Goal: Task Accomplishment & Management: Manage account settings

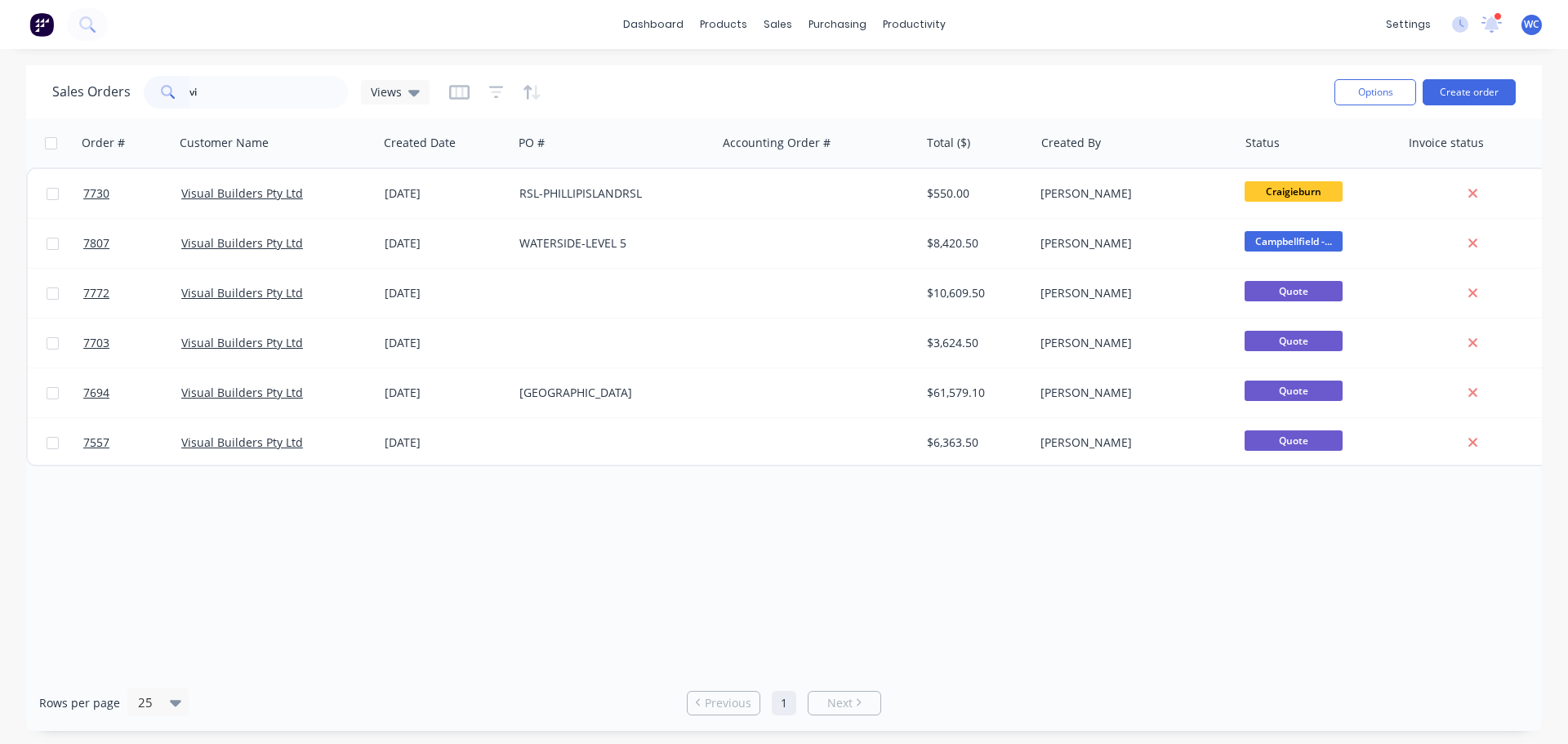
type input "v"
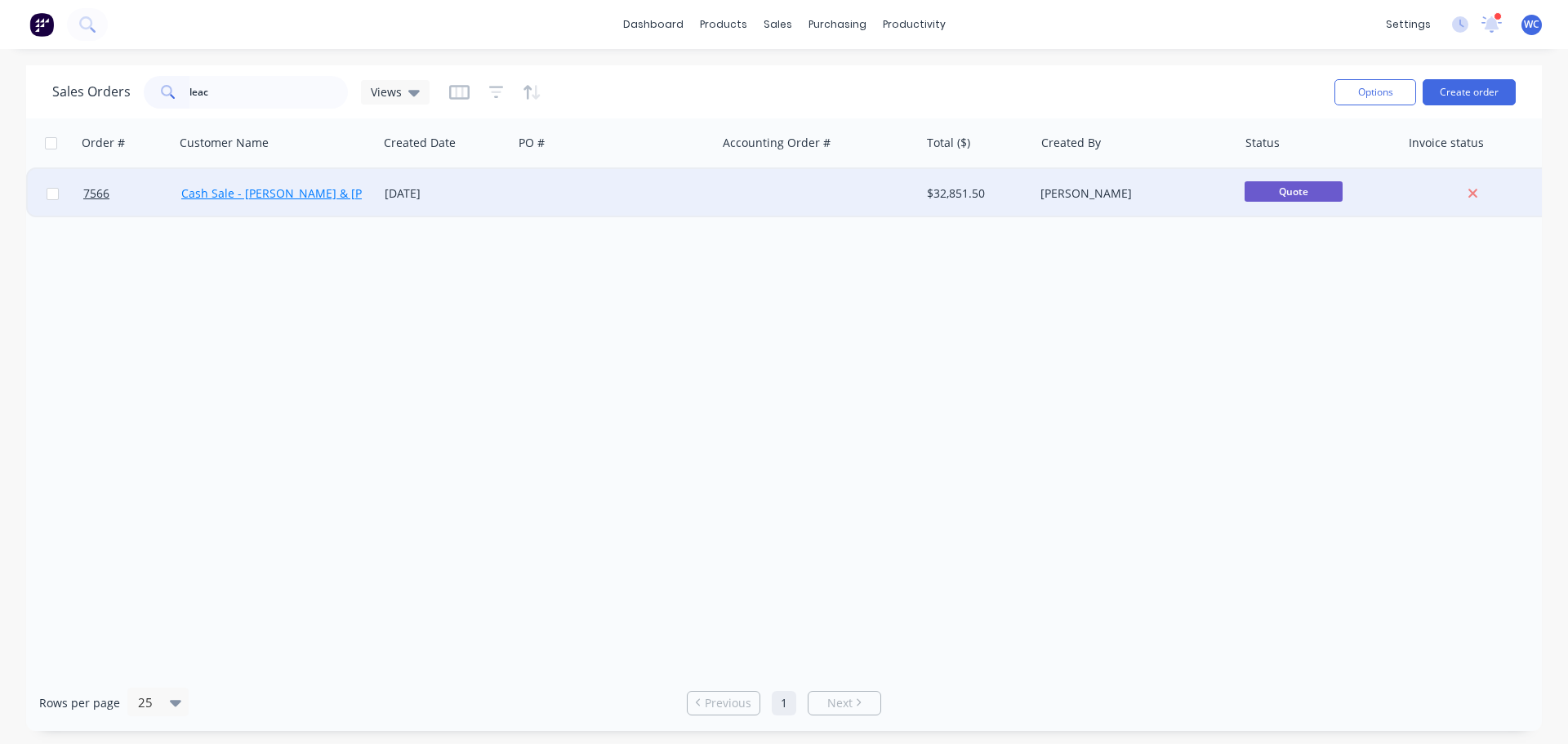
type input "leac"
click at [268, 193] on link "Cash Sale - [PERSON_NAME] & [PERSON_NAME]" at bounding box center [312, 193] width 261 height 15
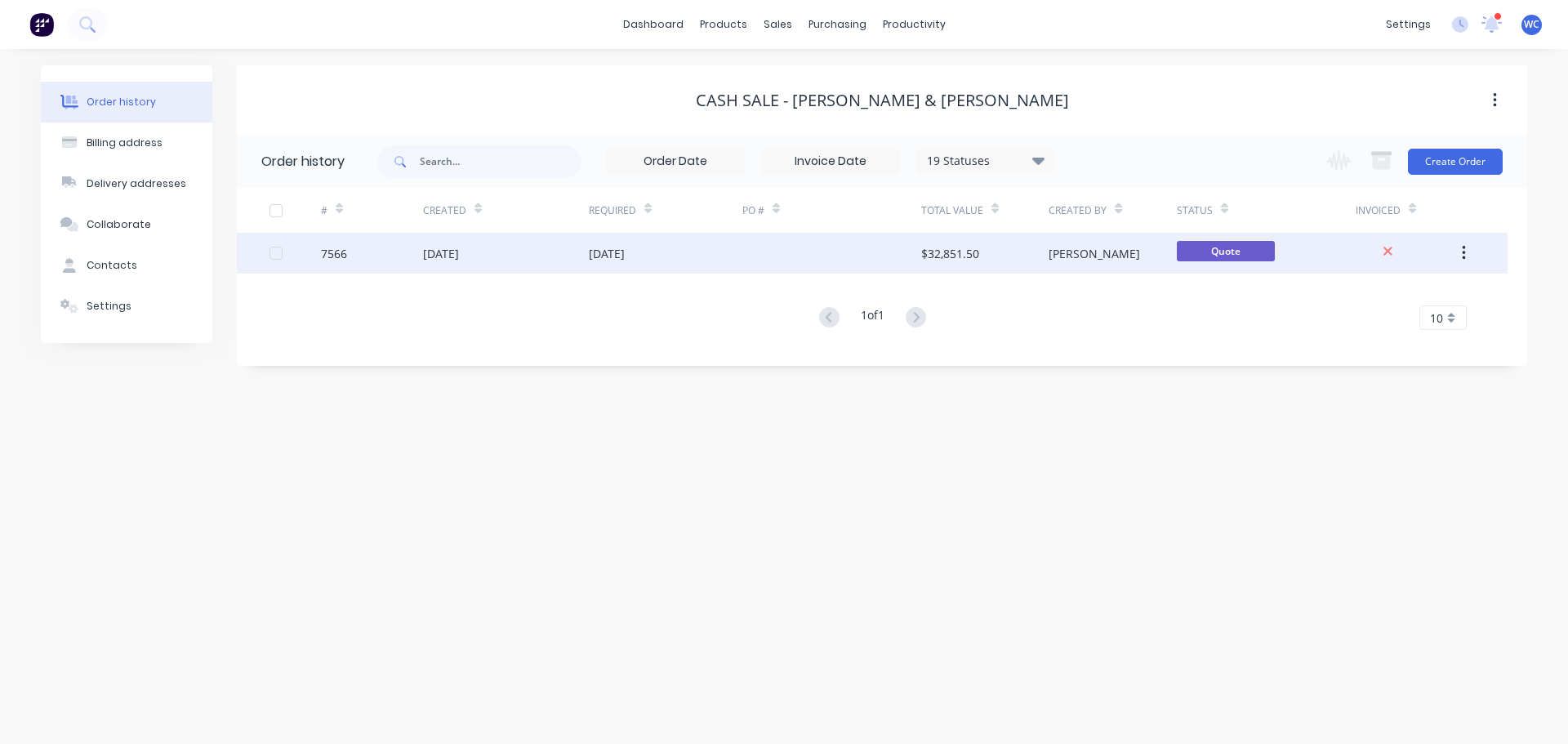
click at [458, 253] on div "[DATE]" at bounding box center [441, 254] width 36 height 17
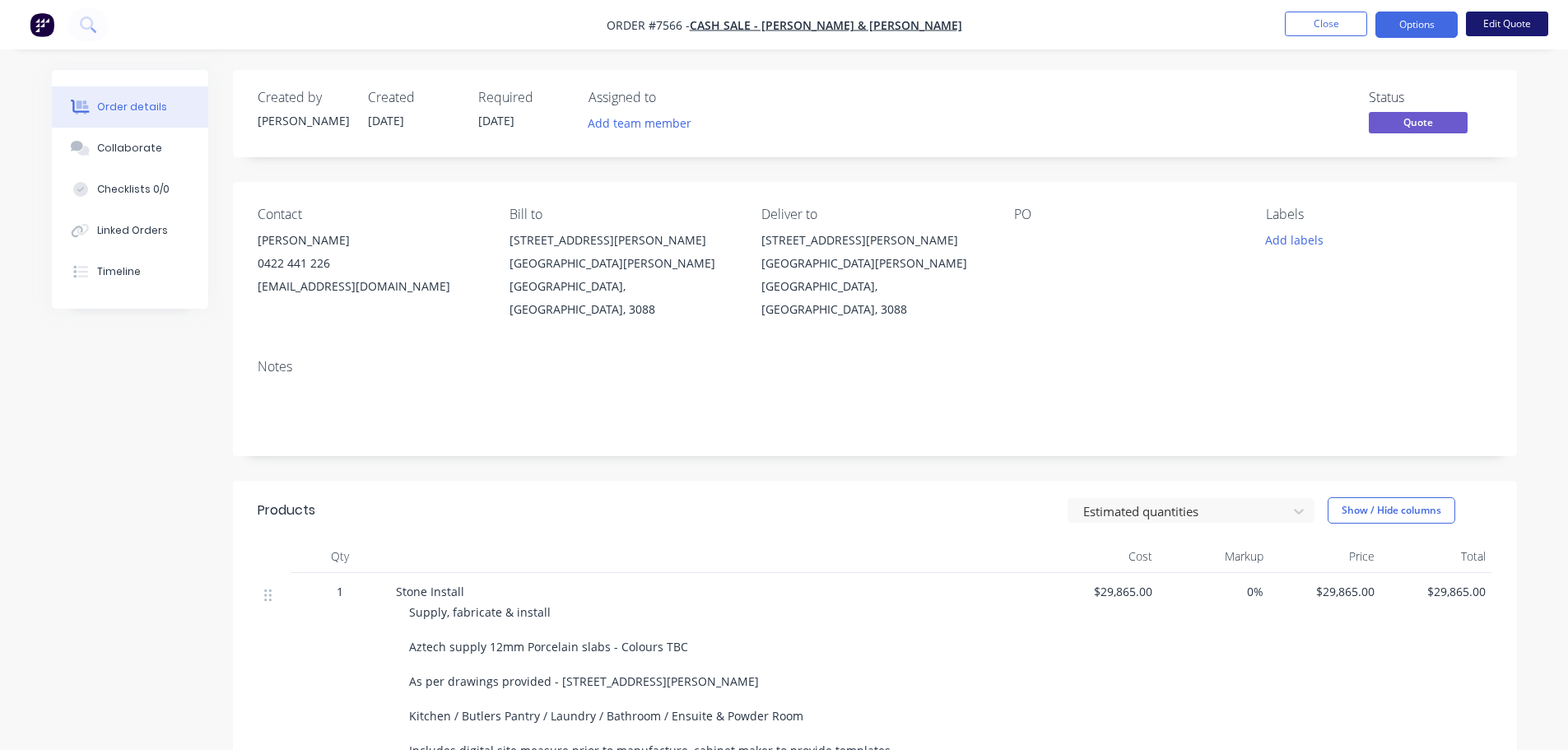
click at [1498, 21] on button "Edit Quote" at bounding box center [1507, 23] width 82 height 25
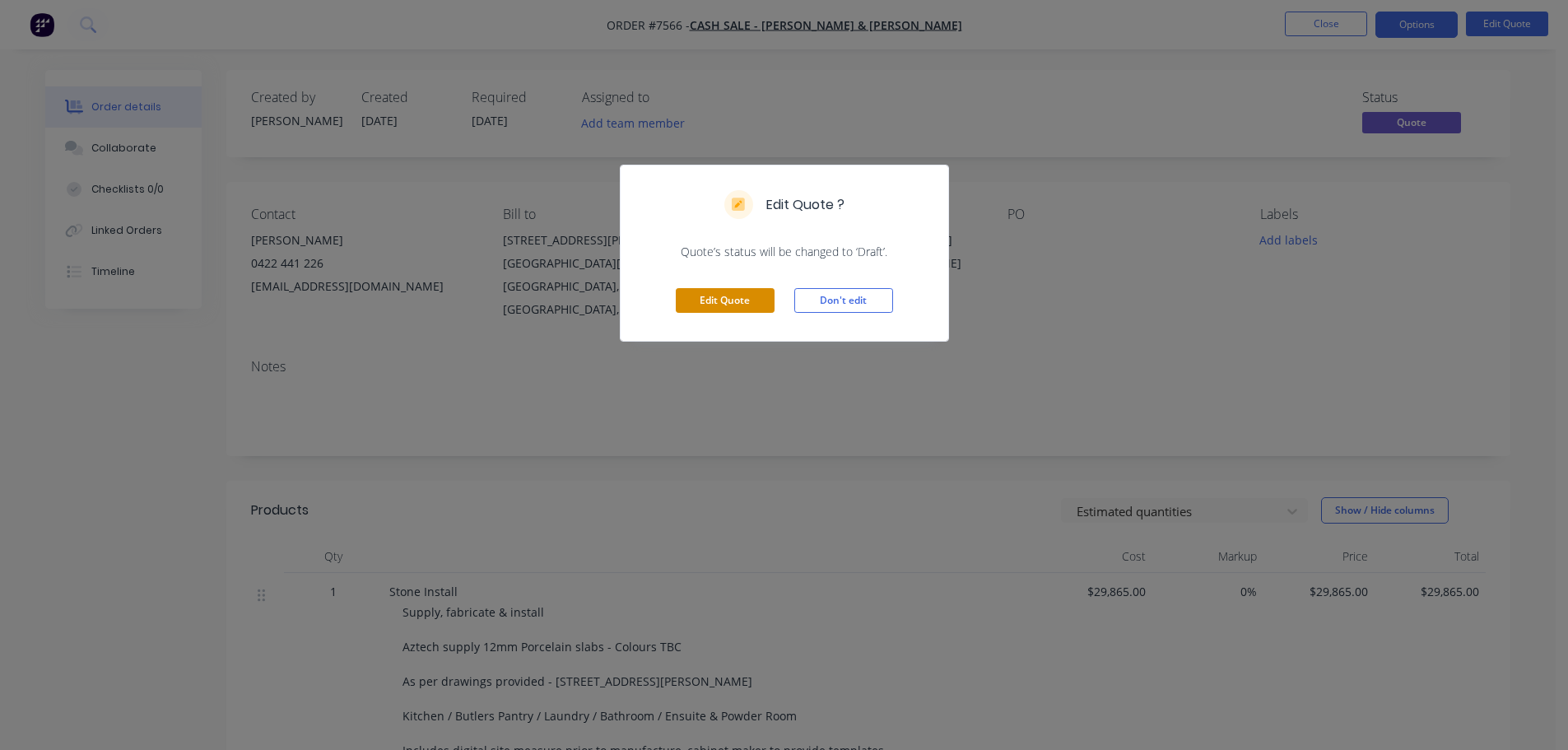
click at [728, 293] on button "Edit Quote" at bounding box center [724, 300] width 99 height 25
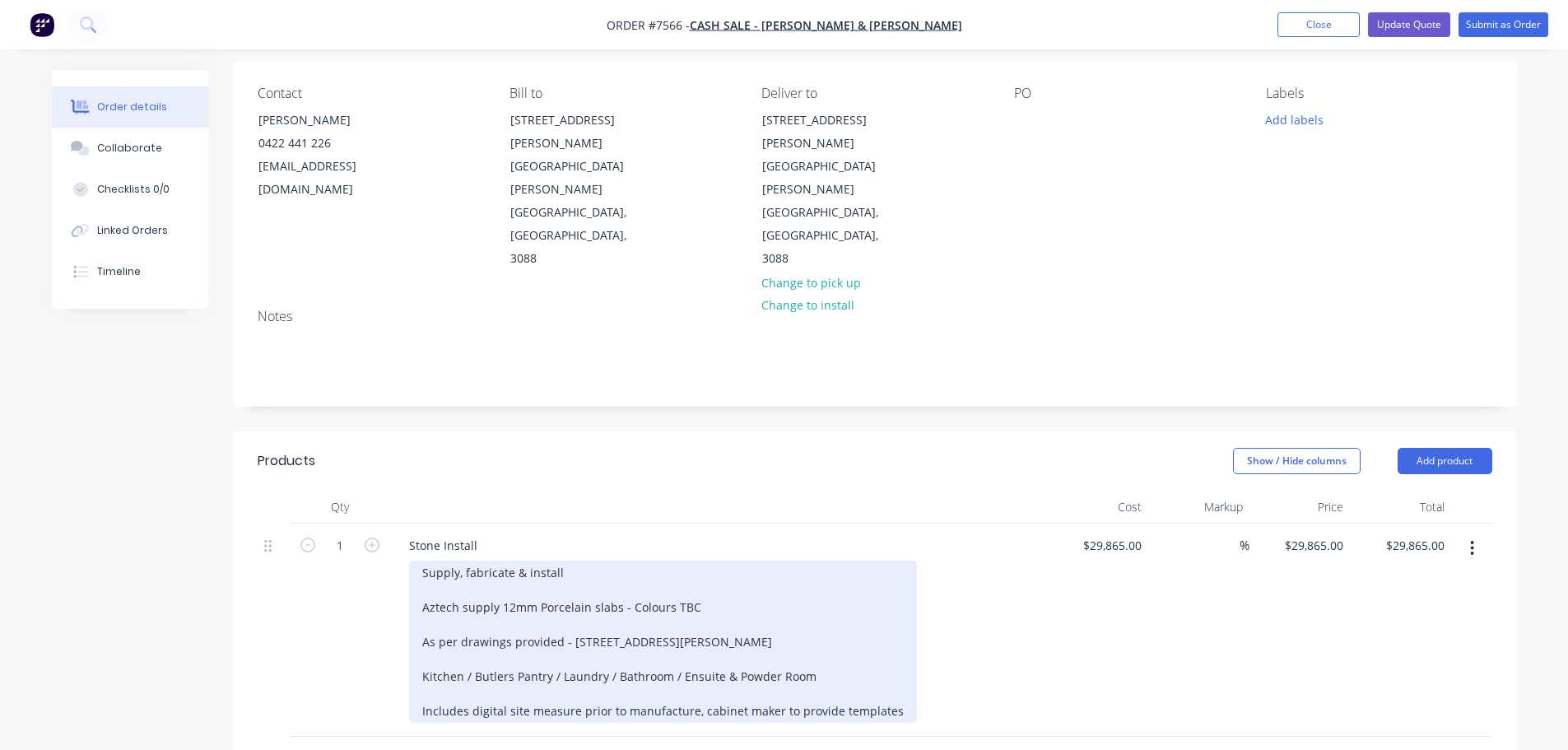
scroll to position [165, 0]
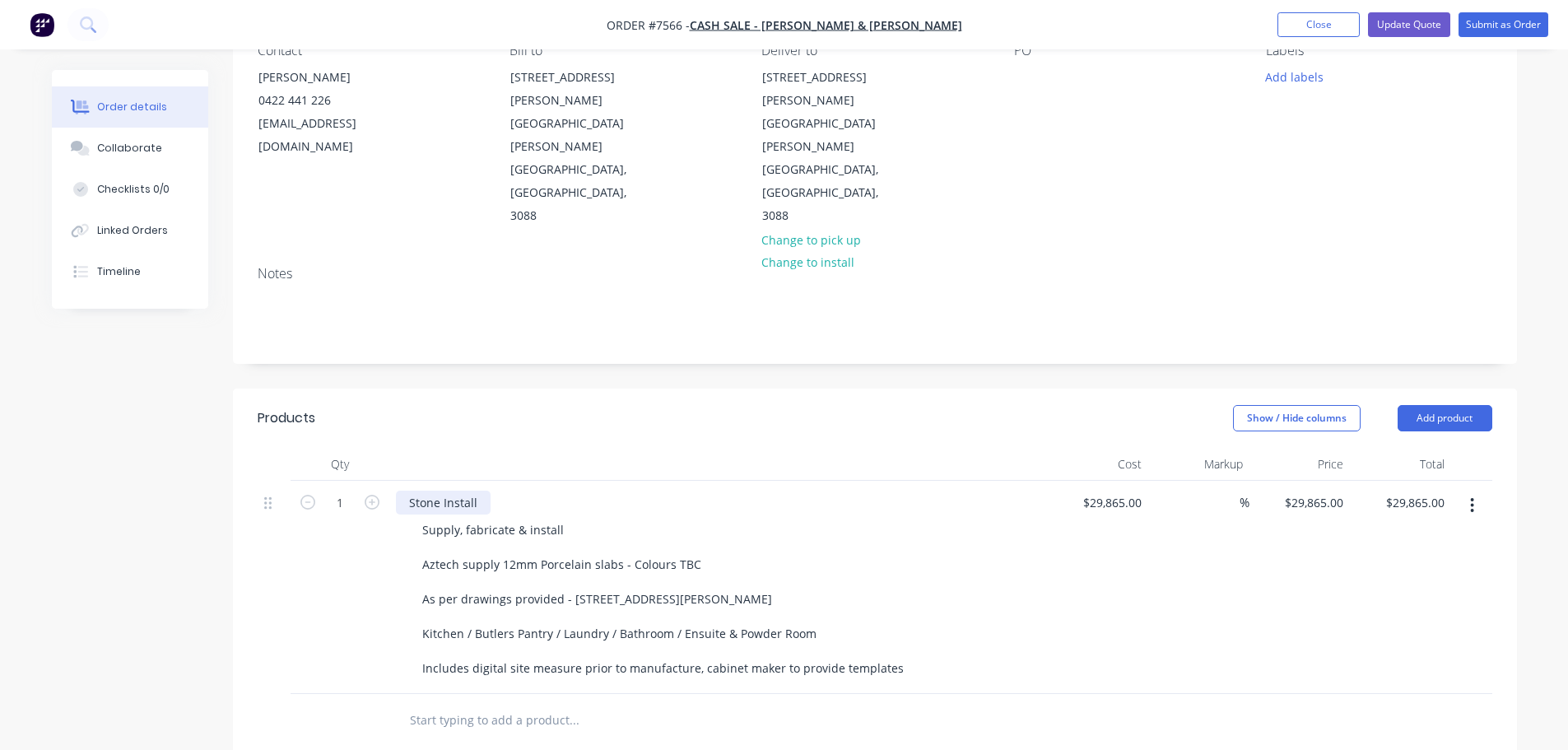
click at [409, 490] on div "Stone Install" at bounding box center [443, 502] width 94 height 24
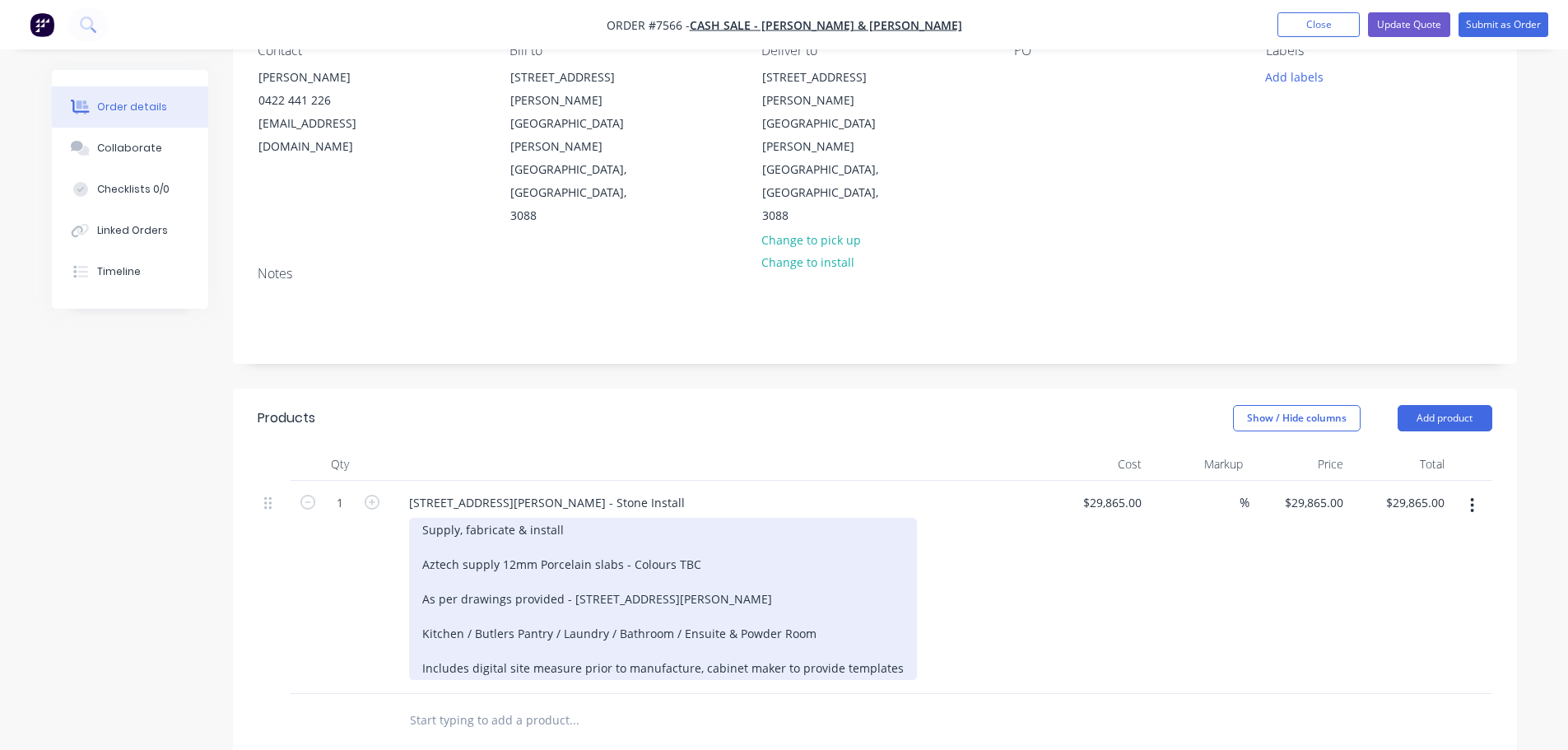
click at [445, 517] on div "Supply, fabricate & install Aztech supply 12mm Porcelain slabs - Colours TBC As…" at bounding box center [663, 598] width 508 height 162
click at [566, 517] on div "Supply, fabricate & install Aztech supply 12mm Porcelain slabs - Colours TBC As…" at bounding box center [663, 598] width 508 height 162
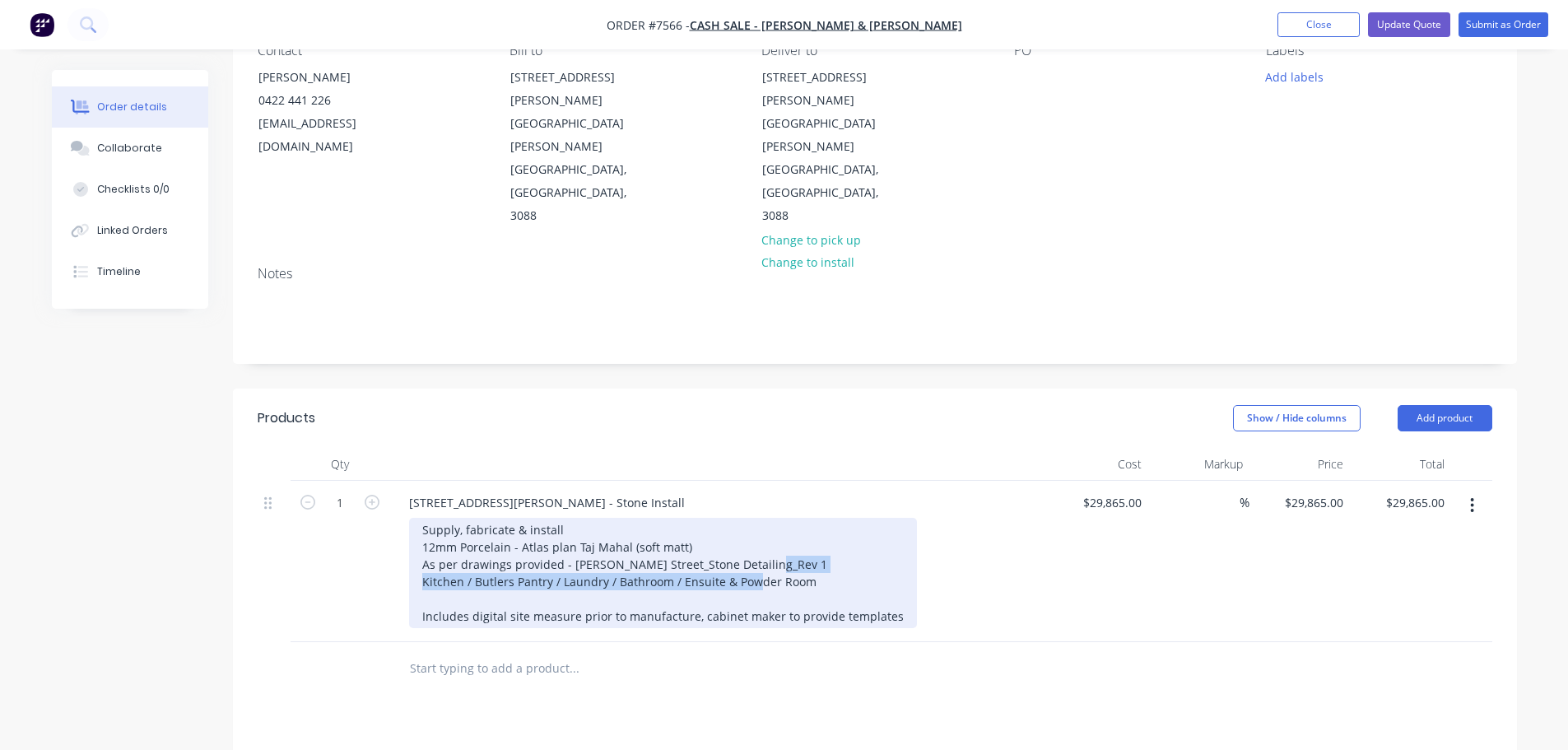
drag, startPoint x: 422, startPoint y: 490, endPoint x: 808, endPoint y: 493, distance: 386.0
click at [808, 517] on div "Supply, fabricate & install 12mm Porcelain - Atlas plan Taj Mahal (soft matt) A…" at bounding box center [663, 572] width 508 height 110
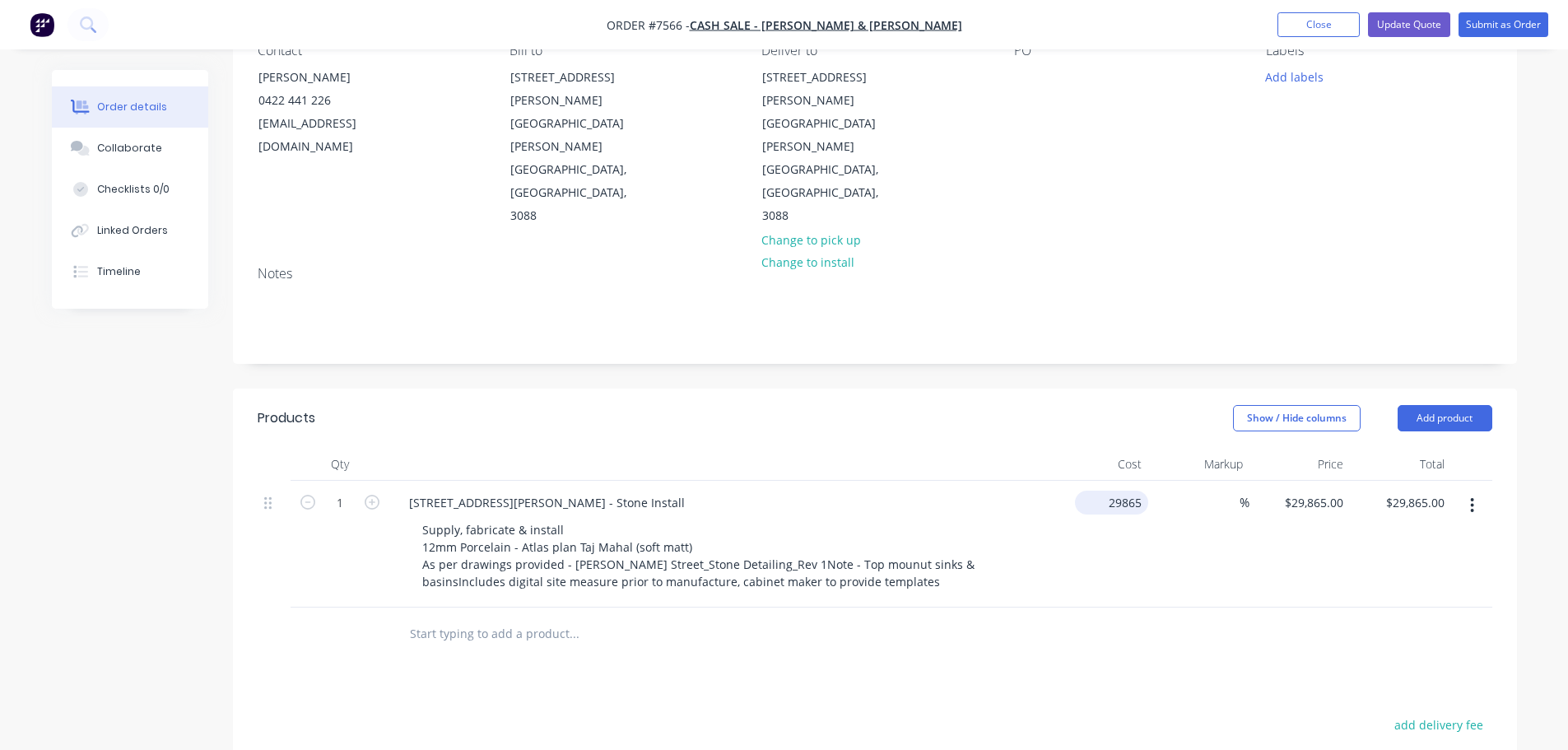
click at [1105, 490] on div "29865 $29,865.00" at bounding box center [1111, 502] width 73 height 24
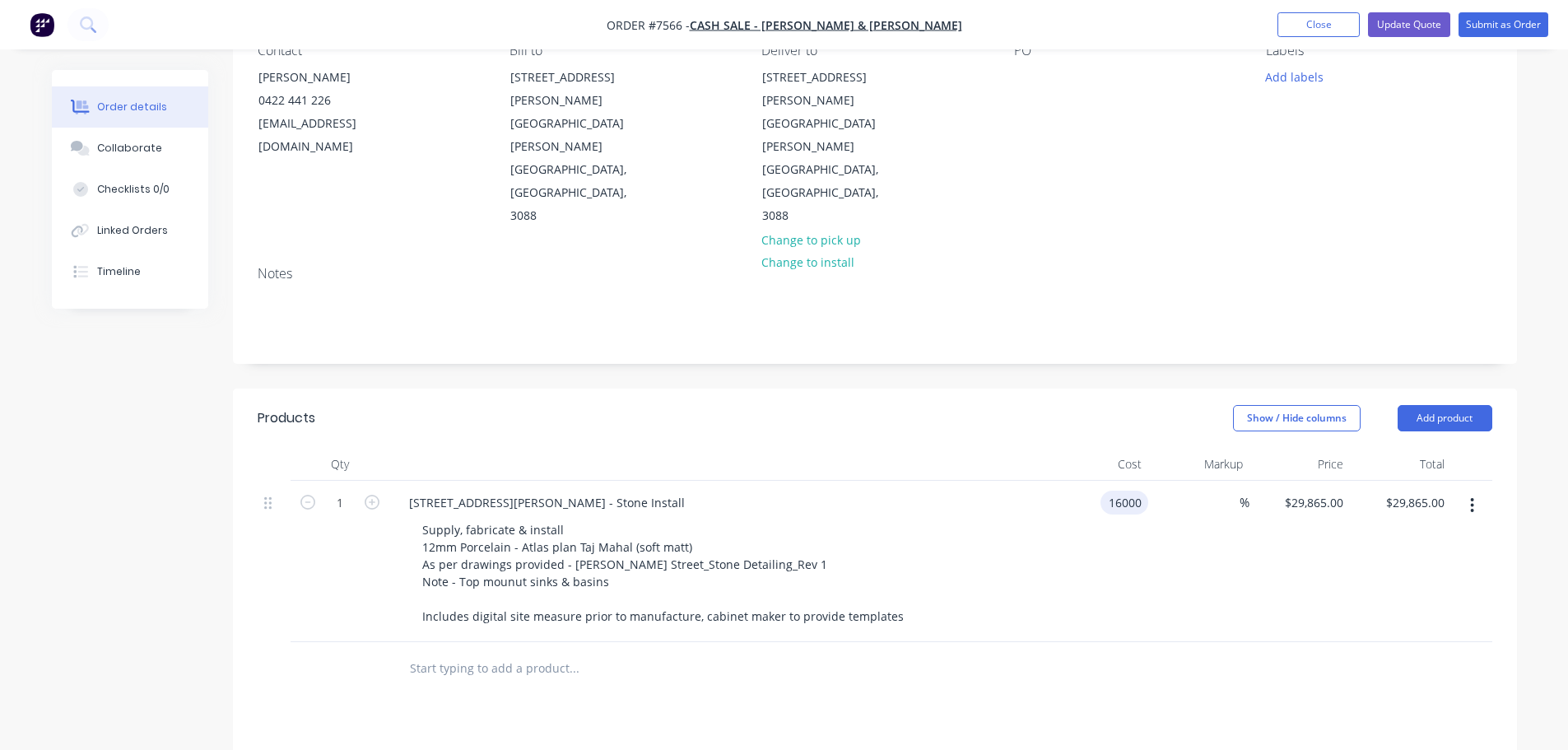
type input "$16,000.00"
click at [1411, 20] on button "Update Quote" at bounding box center [1409, 24] width 82 height 25
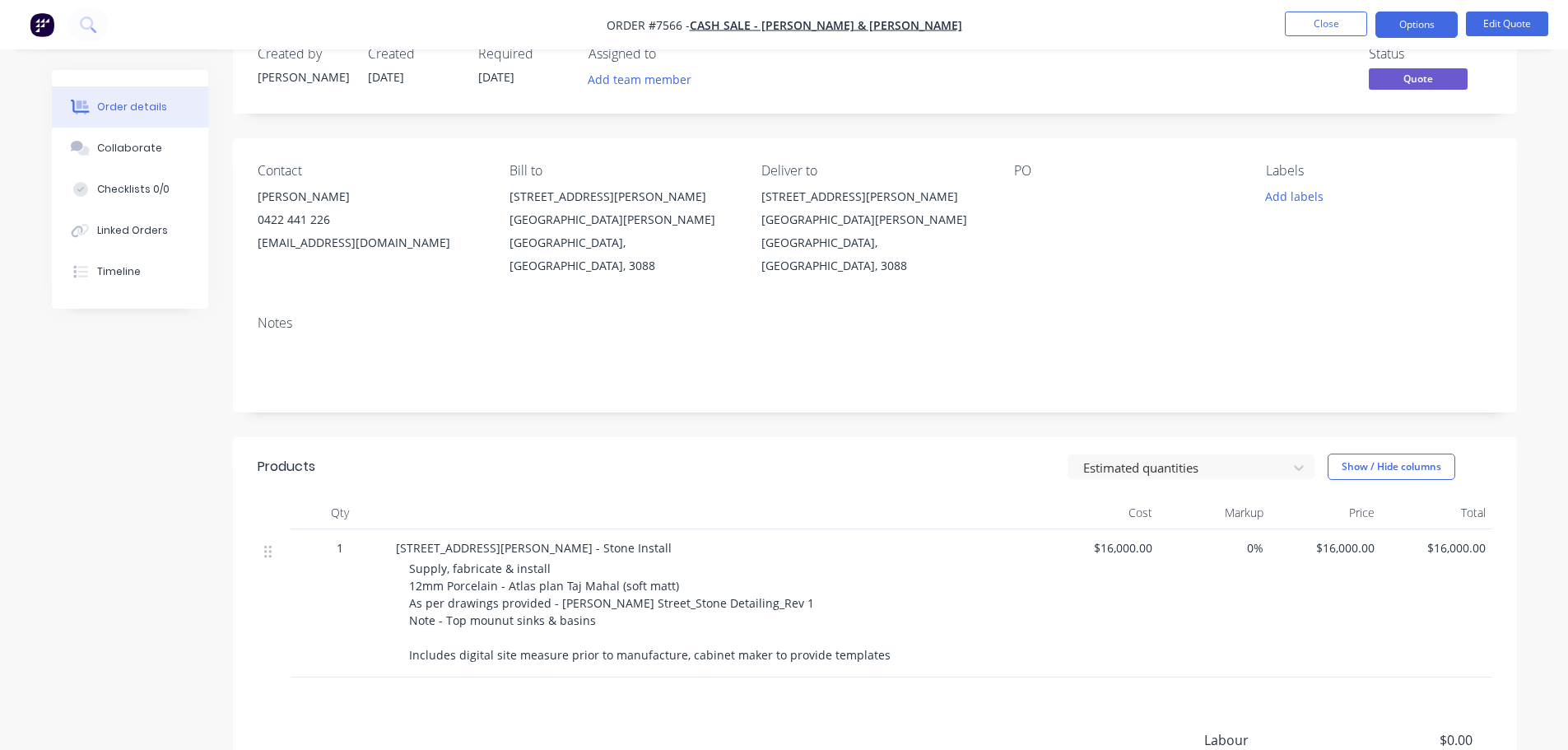
scroll to position [82, 0]
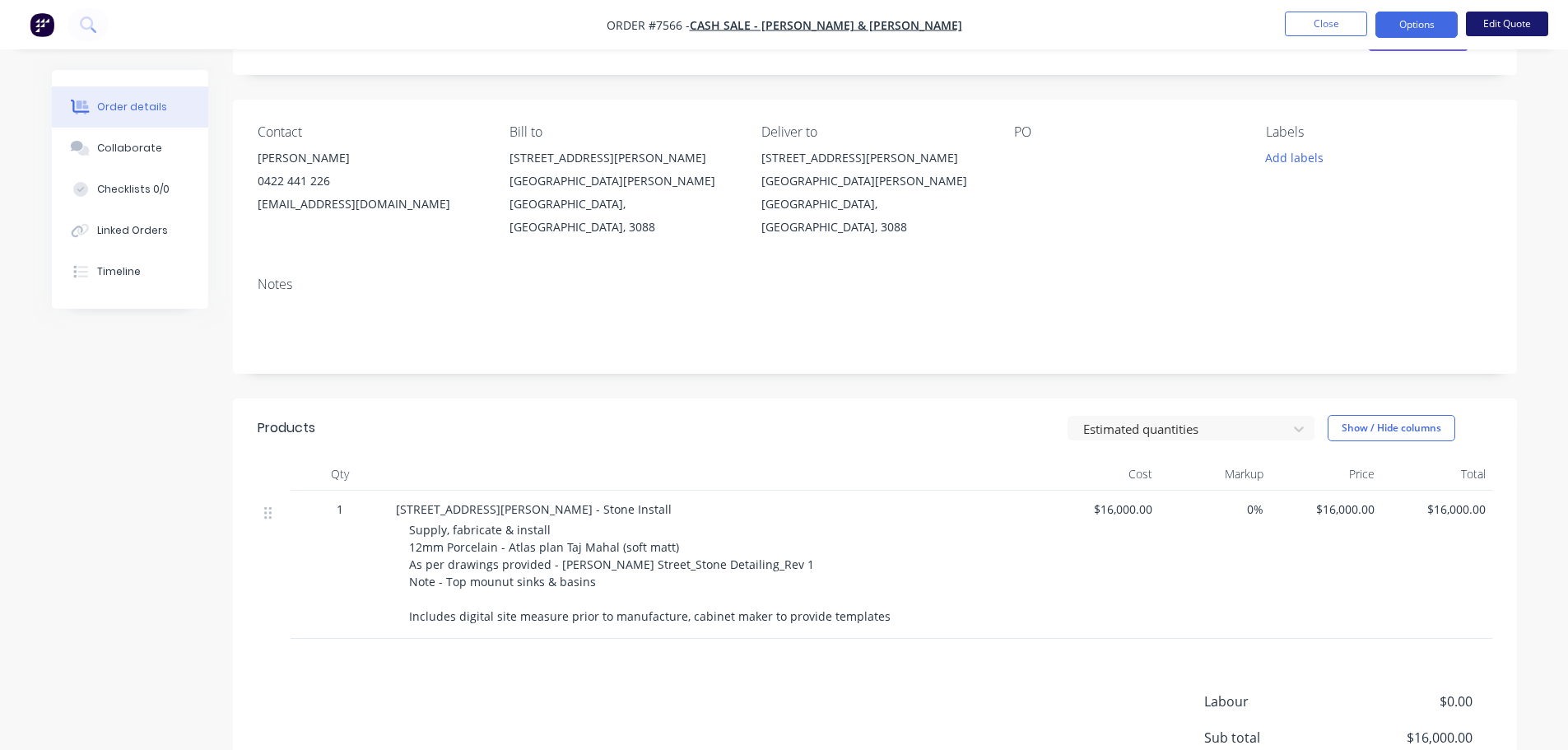
click at [1522, 22] on button "Edit Quote" at bounding box center [1507, 23] width 82 height 25
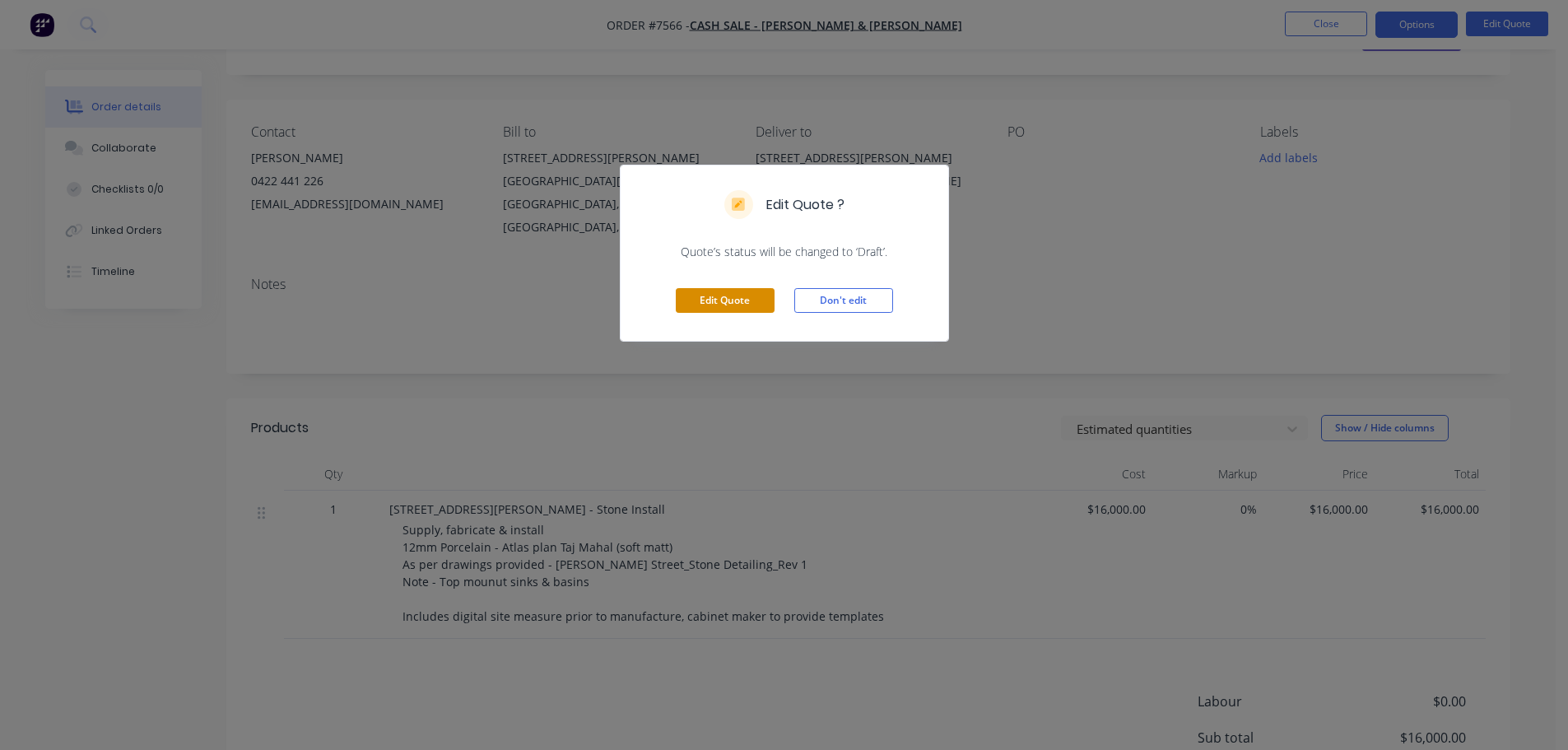
click at [735, 302] on button "Edit Quote" at bounding box center [724, 300] width 99 height 25
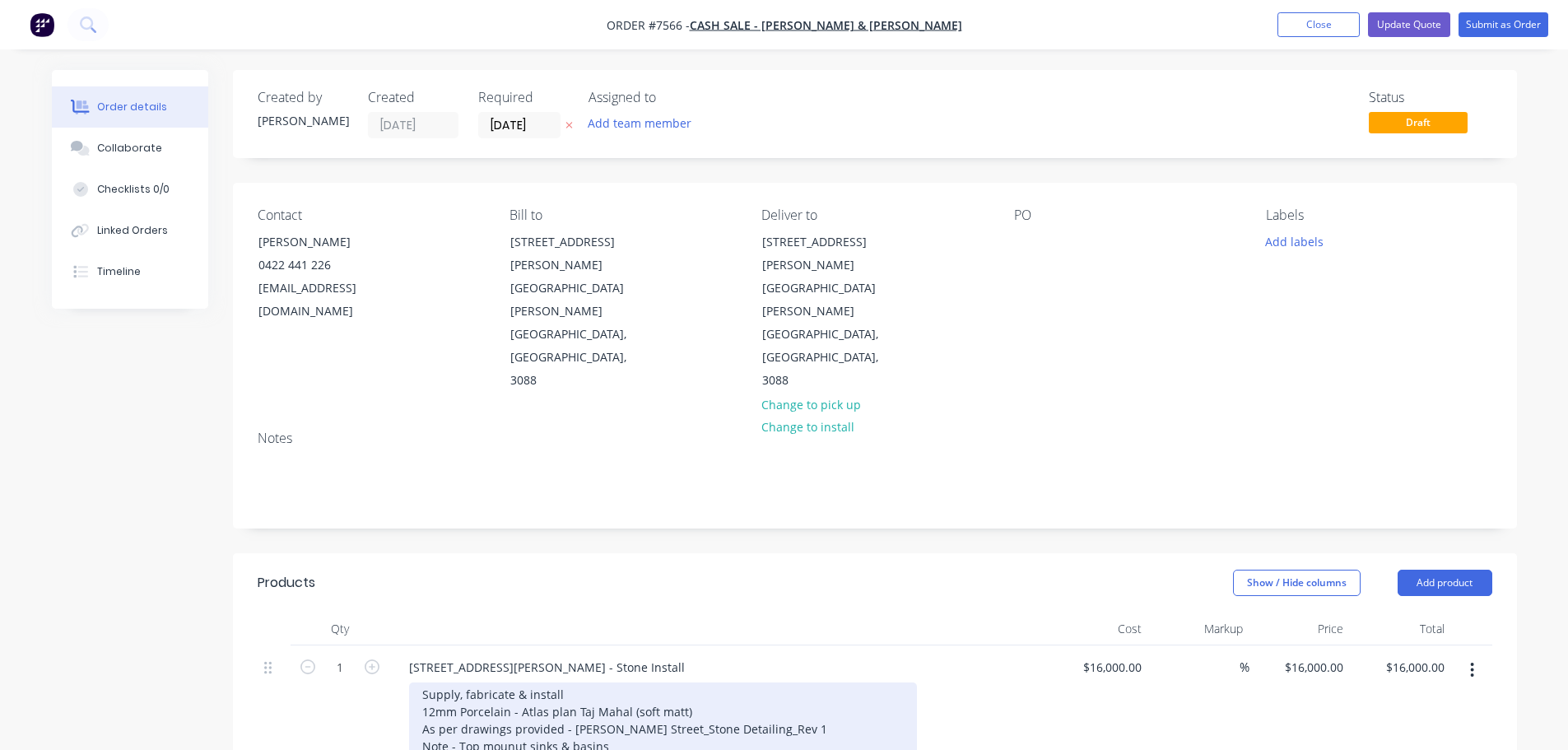
click at [511, 682] on div "Supply, fabricate & install 12mm Porcelain - Atlas plan Taj Mahal (soft matt) A…" at bounding box center [663, 737] width 508 height 110
click at [458, 682] on div "Supply, fabricate & install 12mm Porcelain - Atlas plan Taj Mahal (soft matt) A…" at bounding box center [663, 737] width 508 height 110
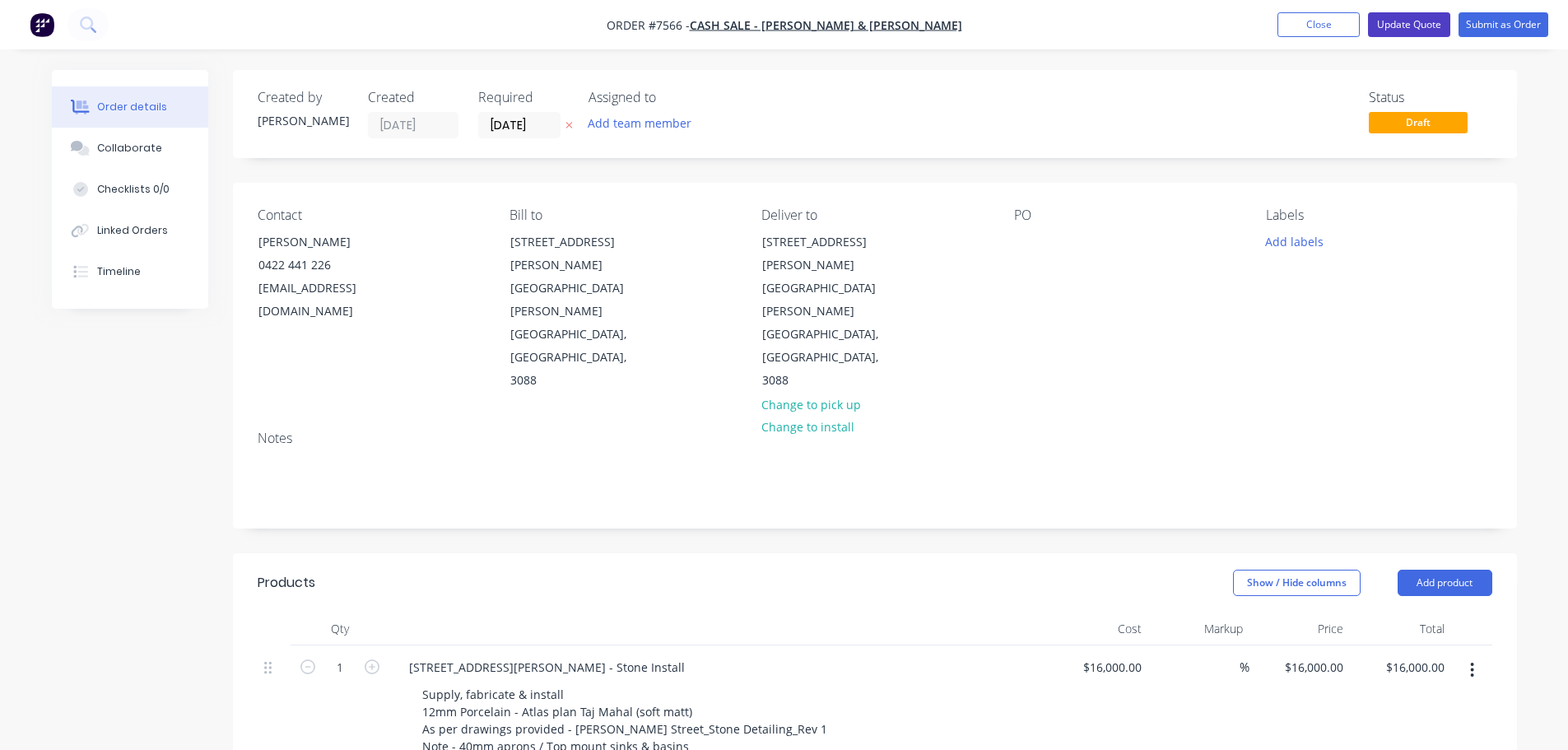
click at [1402, 21] on button "Update Quote" at bounding box center [1409, 24] width 82 height 25
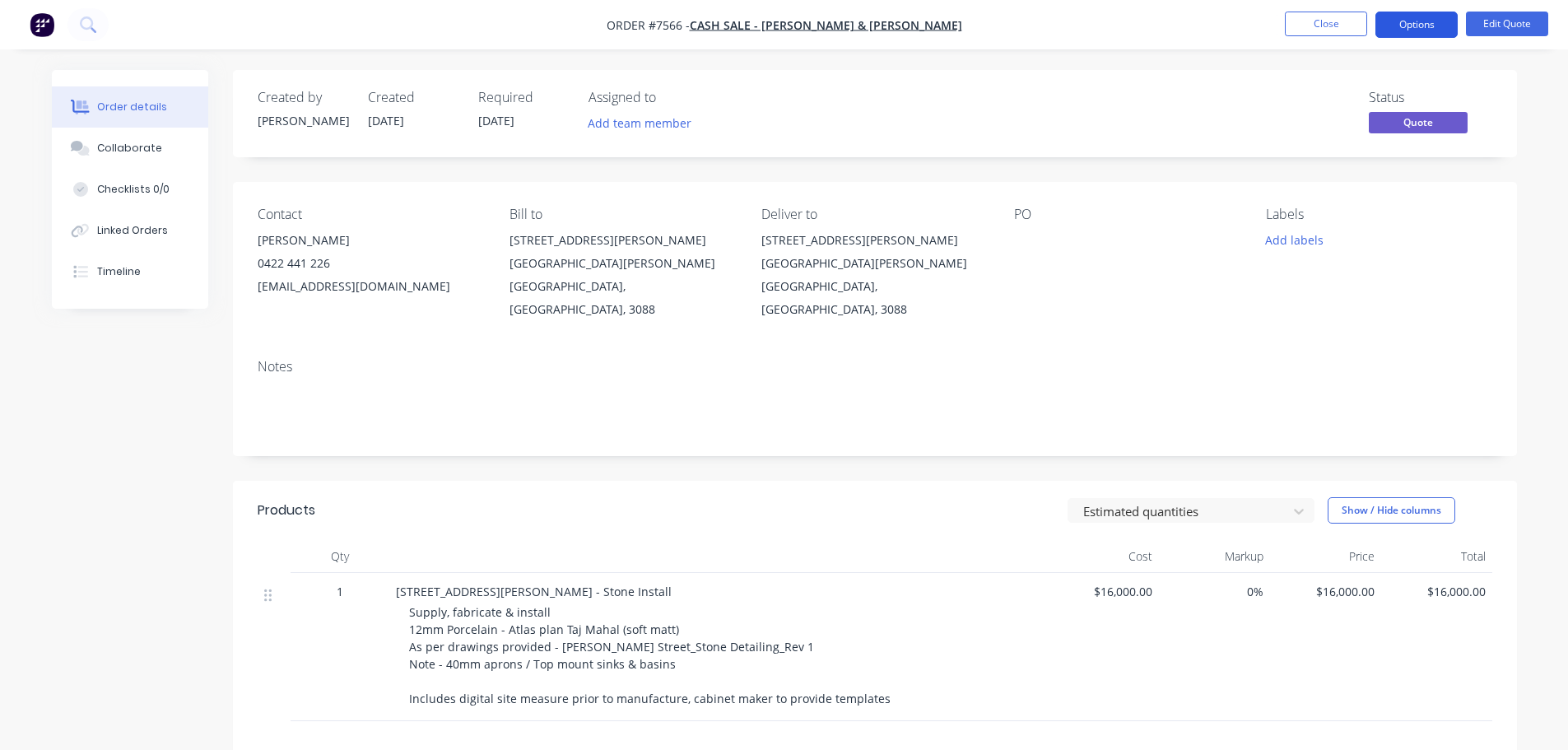
click at [1428, 21] on button "Options" at bounding box center [1416, 24] width 82 height 27
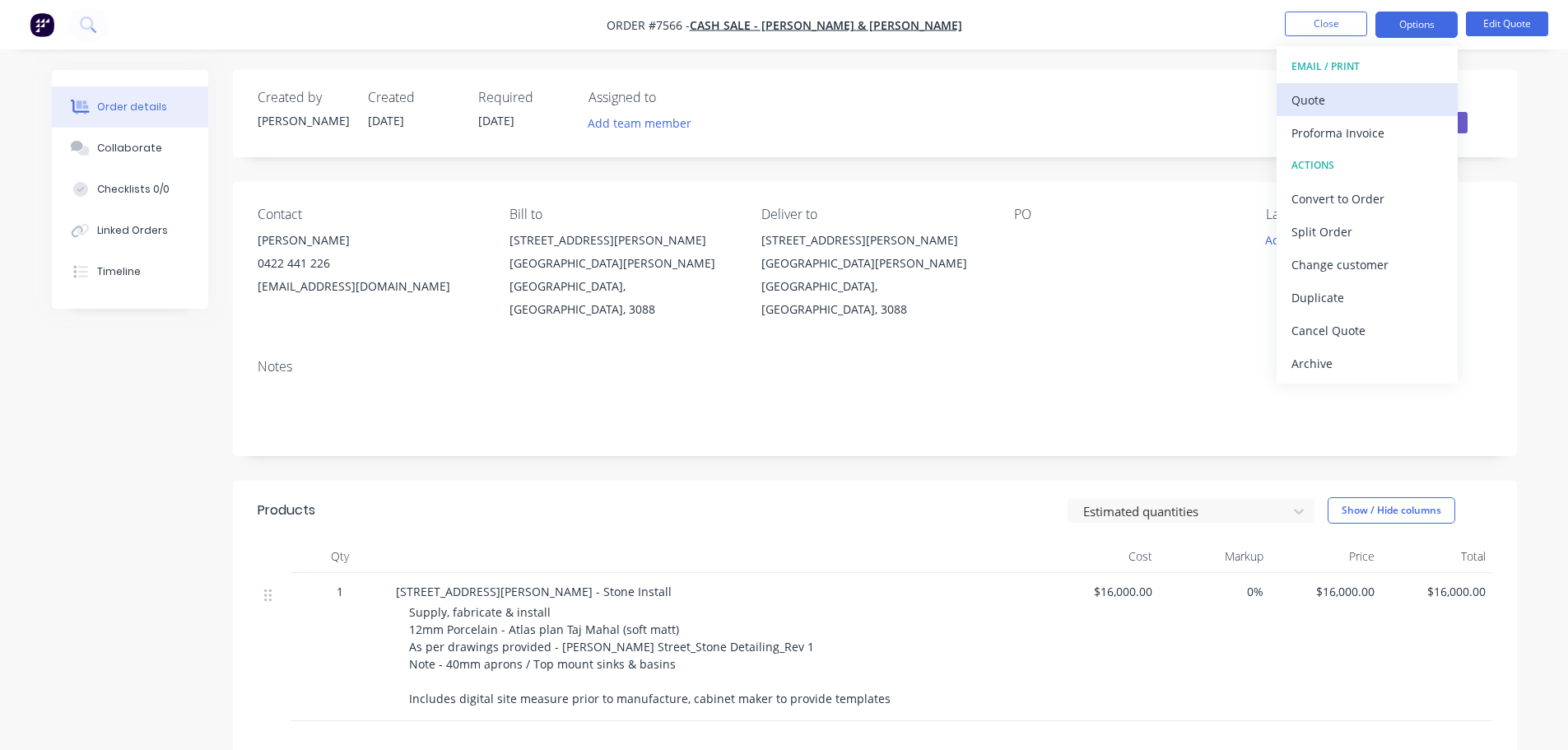
click at [1331, 103] on div "Quote" at bounding box center [1366, 100] width 151 height 24
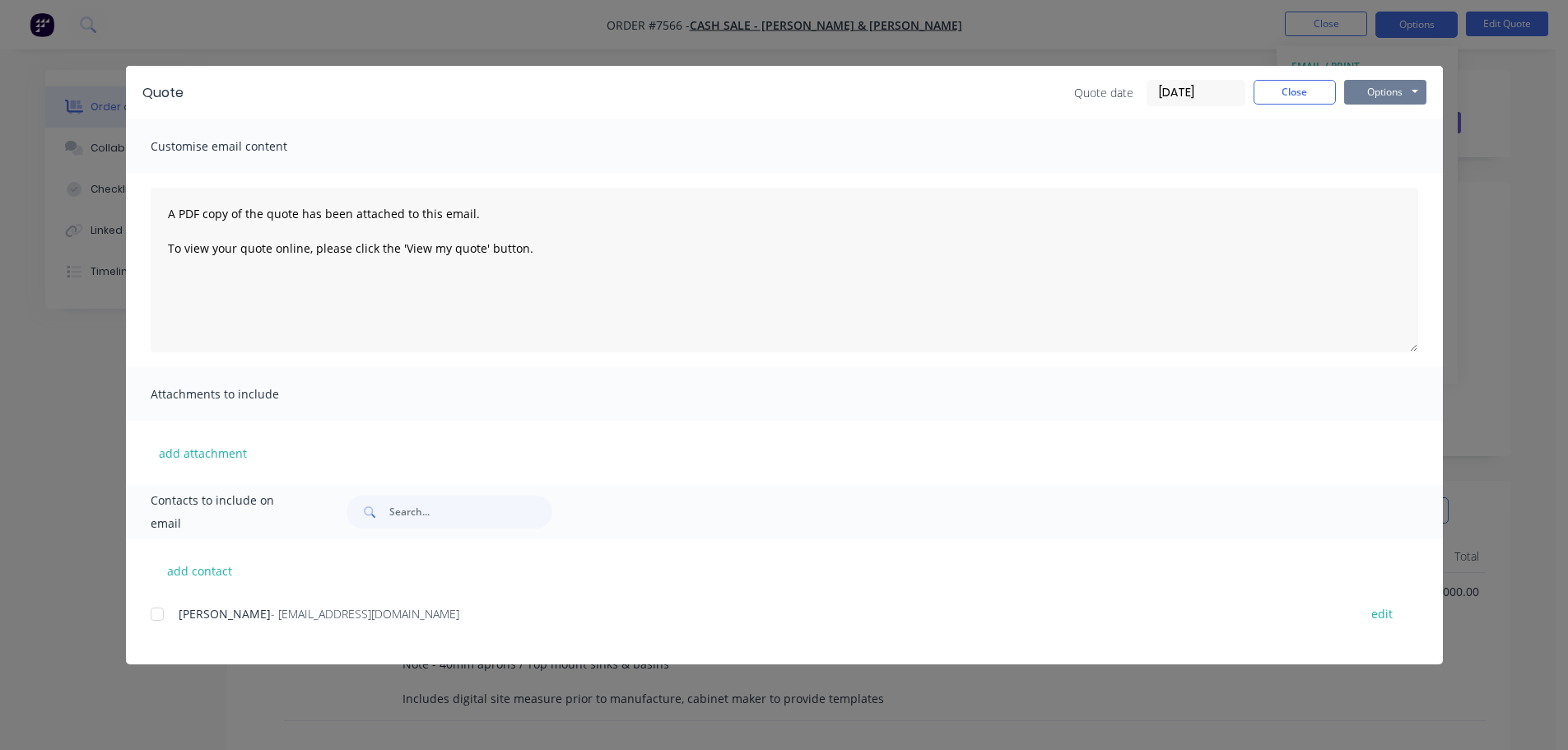
click at [1373, 91] on button "Options" at bounding box center [1385, 92] width 82 height 25
click at [1379, 117] on button "Preview" at bounding box center [1396, 122] width 106 height 27
click at [1315, 94] on button "Close" at bounding box center [1294, 92] width 82 height 25
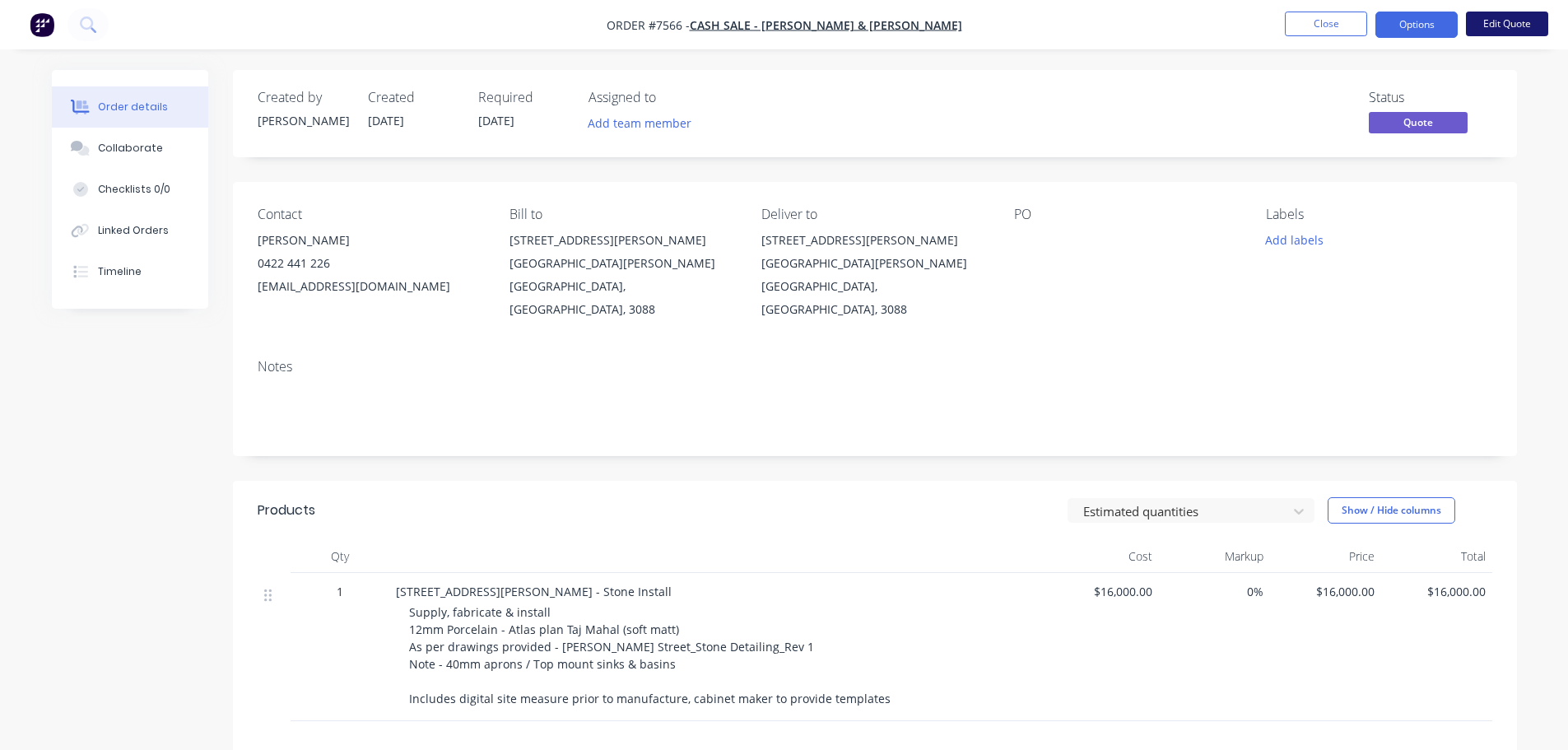
click at [1506, 19] on button "Edit Quote" at bounding box center [1507, 23] width 82 height 25
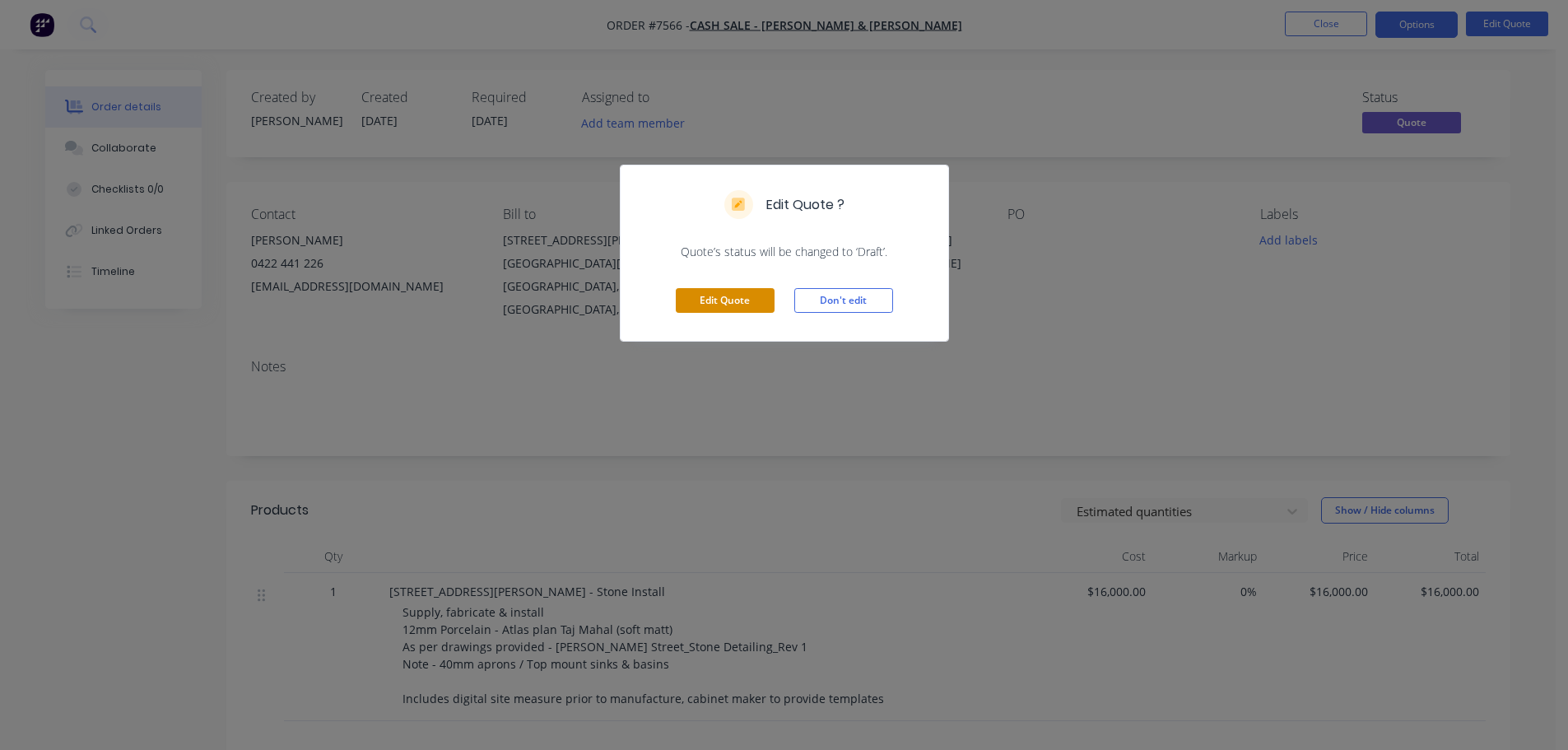
click at [735, 298] on button "Edit Quote" at bounding box center [724, 300] width 99 height 25
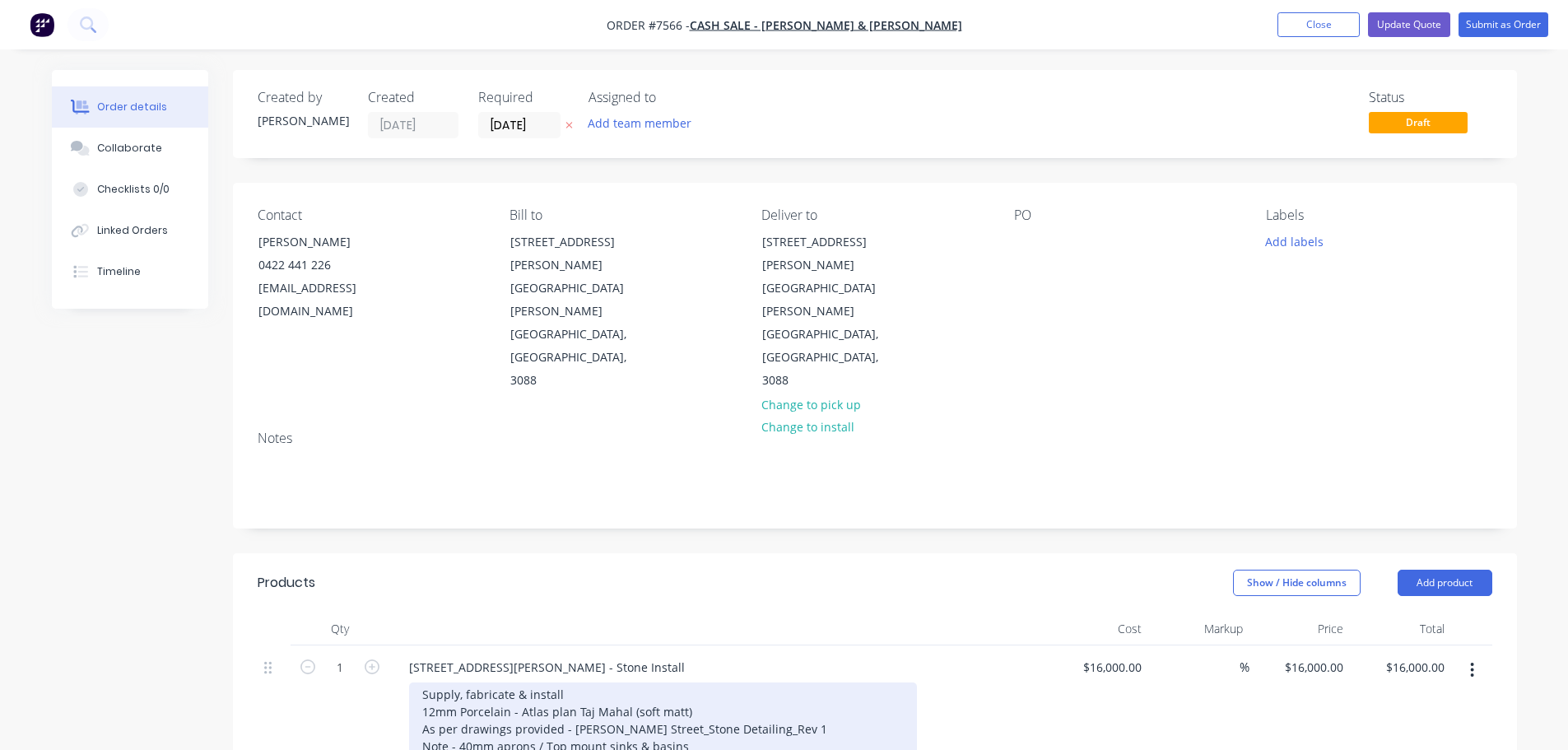
click at [888, 693] on div "Supply, fabricate & install 12mm Porcelain - Atlas plan Taj Mahal (soft matt) A…" at bounding box center [663, 737] width 508 height 110
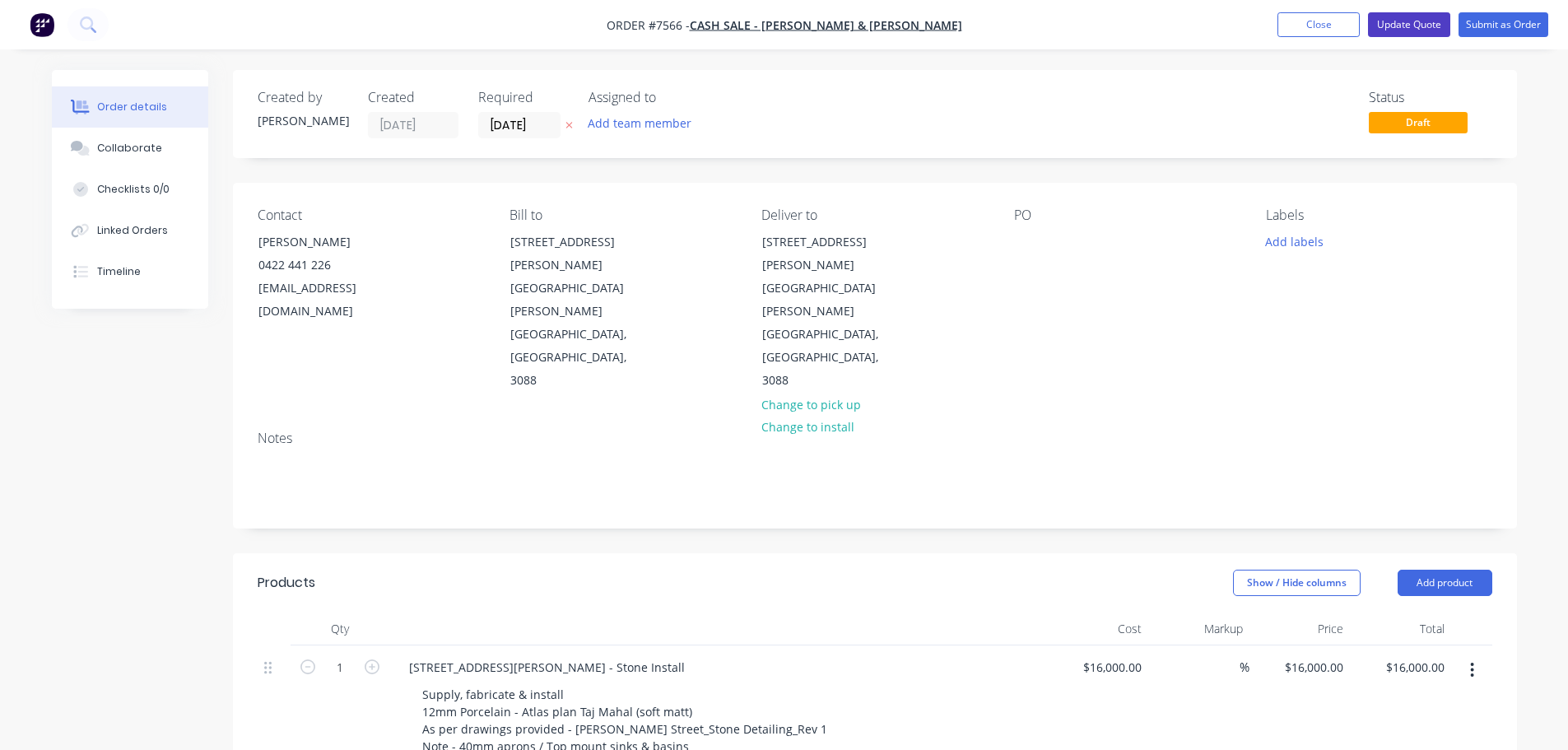
click at [1414, 25] on button "Update Quote" at bounding box center [1409, 24] width 82 height 25
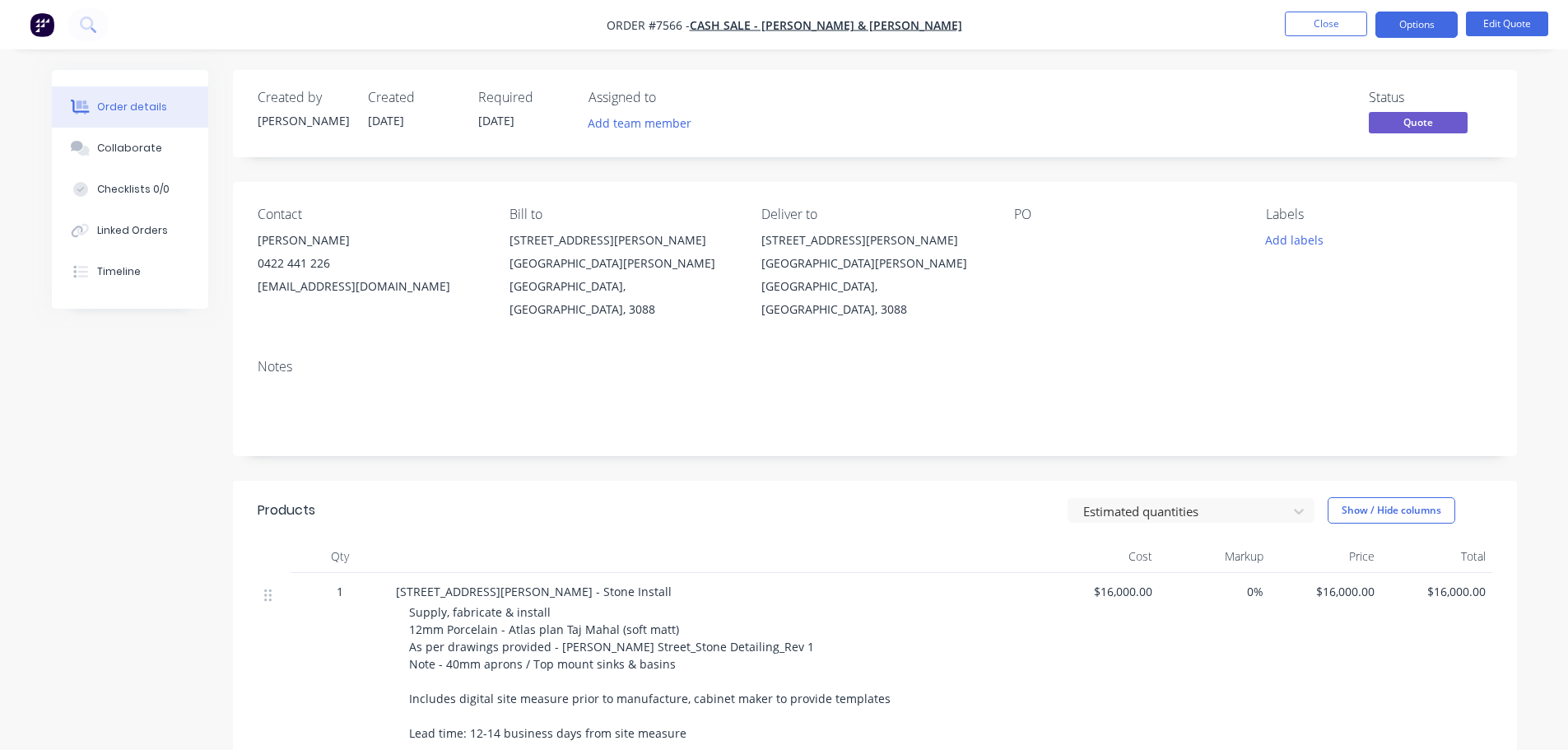
click at [1414, 25] on button "Options" at bounding box center [1416, 24] width 82 height 27
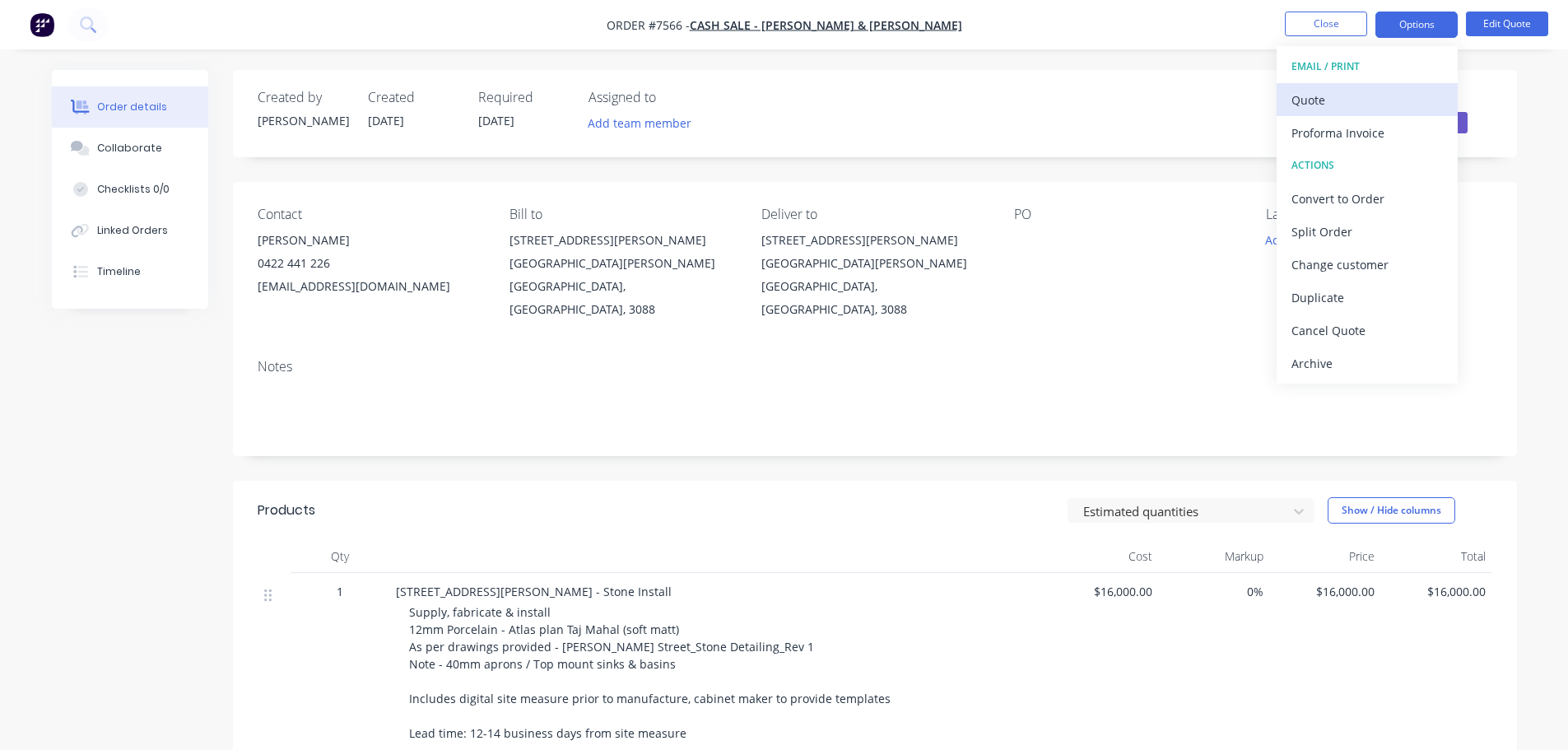
click at [1336, 100] on div "Quote" at bounding box center [1366, 100] width 151 height 24
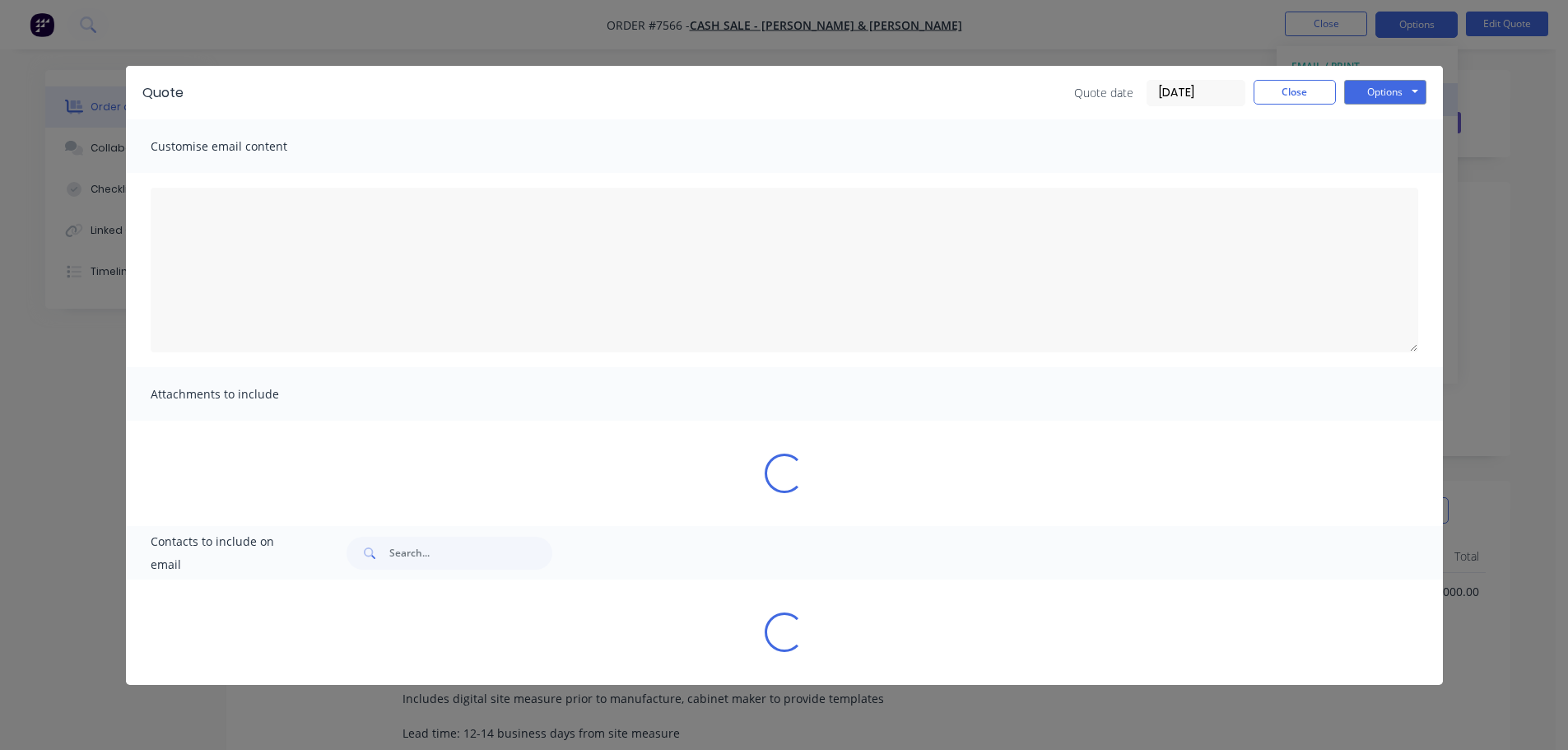
type textarea "A PDF copy of the quote has been attached to this email. To view your quote onl…"
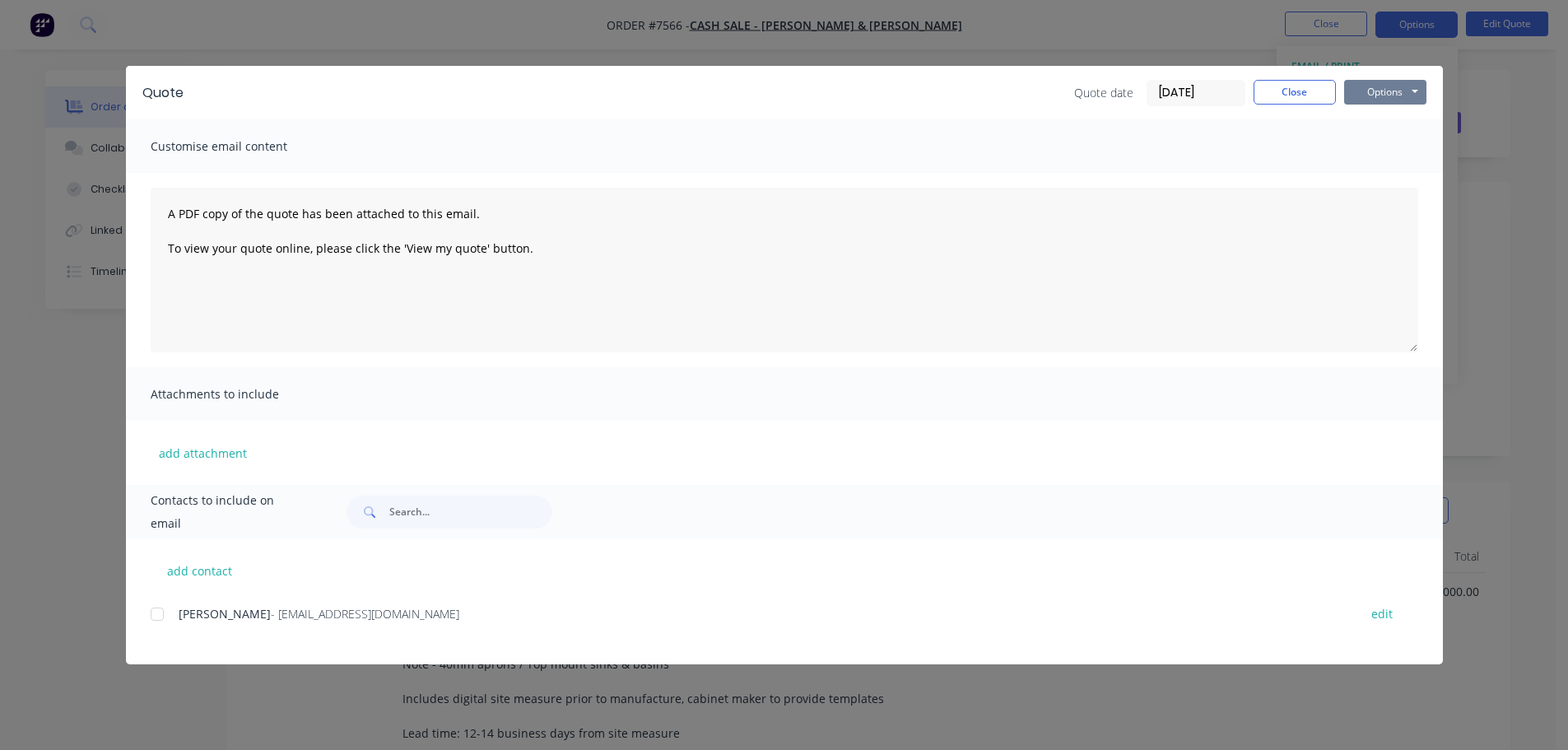
click at [1377, 90] on button "Options" at bounding box center [1385, 92] width 82 height 25
click at [1371, 115] on button "Preview" at bounding box center [1396, 122] width 106 height 27
click at [1299, 99] on button "Close" at bounding box center [1294, 92] width 82 height 25
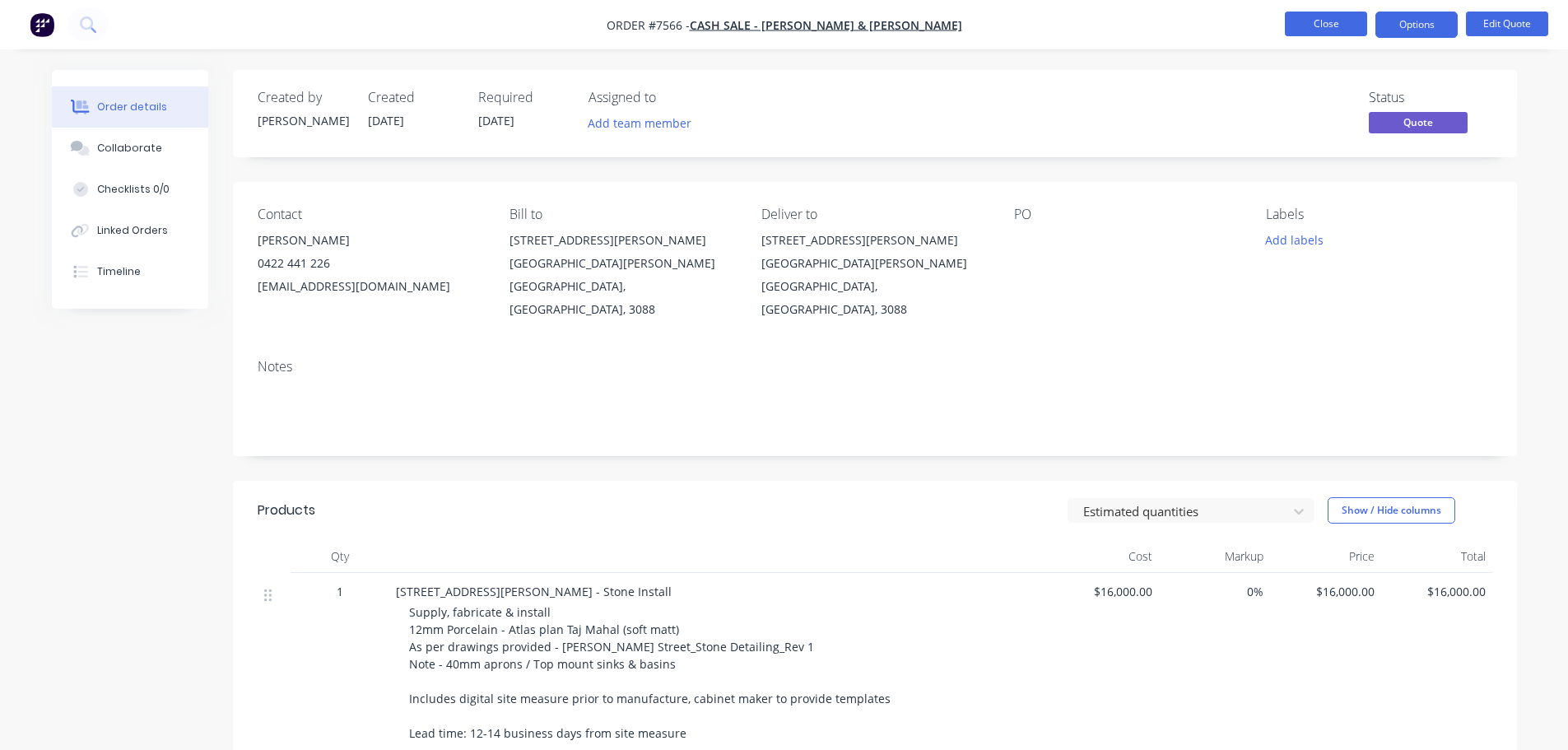
click at [1338, 22] on button "Close" at bounding box center [1326, 23] width 82 height 25
